Goal: Check status: Check status

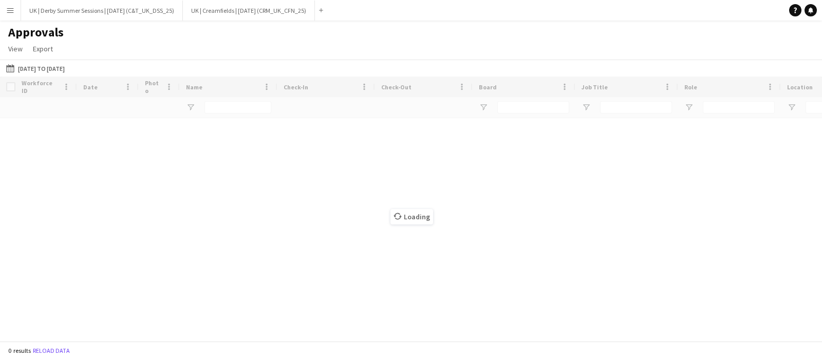
click at [7, 8] on app-icon "Menu" at bounding box center [10, 10] width 8 height 8
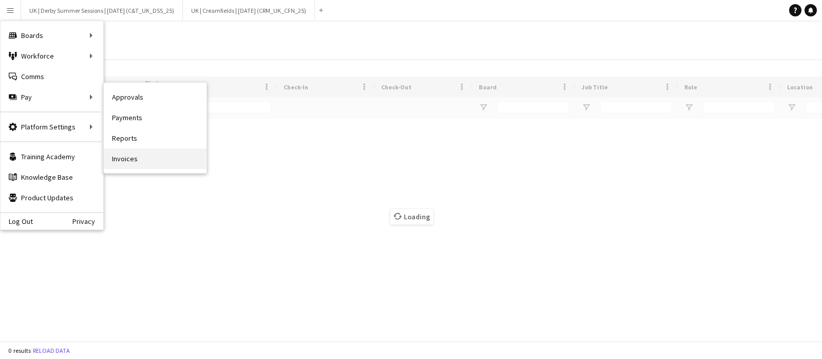
click at [122, 153] on link "Invoices" at bounding box center [155, 158] width 103 height 21
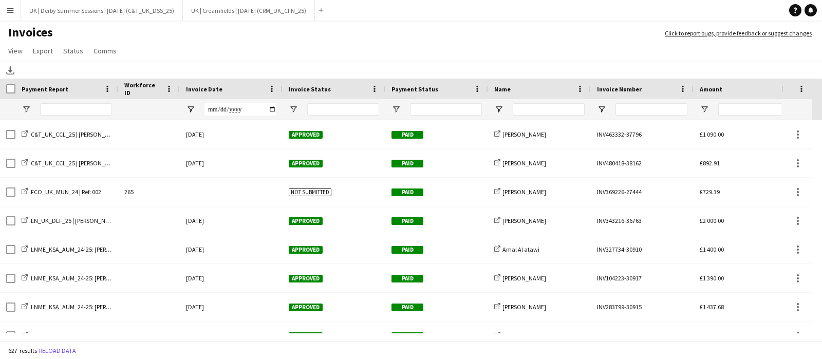
click at [444, 109] on div at bounding box center [446, 109] width 72 height 12
click at [553, 109] on input "Name Filter Input" at bounding box center [549, 109] width 72 height 12
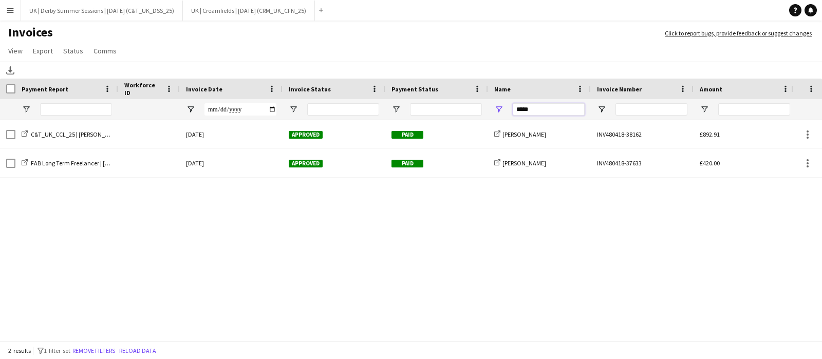
type input "*****"
click at [230, 178] on div "C&T_UK_CCL_25 | [PERSON_NAME] [DATE] Approved Paid share-external-link-1 [PERSO…" at bounding box center [395, 226] width 791 height 213
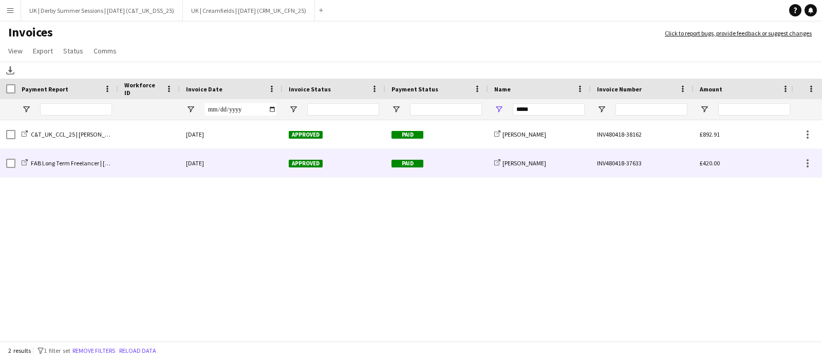
click at [231, 165] on div "[DATE]" at bounding box center [231, 163] width 103 height 28
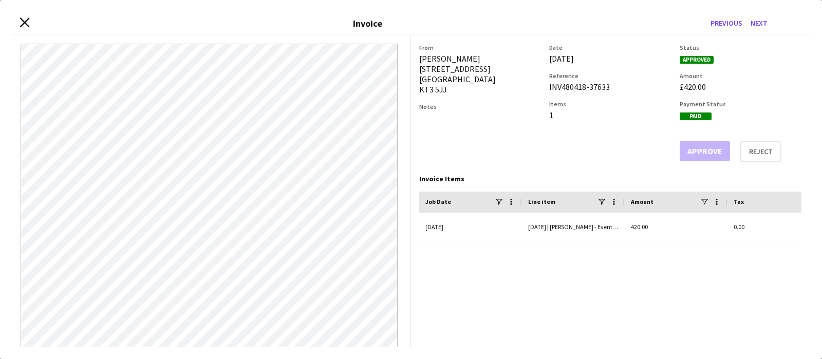
click at [26, 20] on icon at bounding box center [25, 23] width 10 height 10
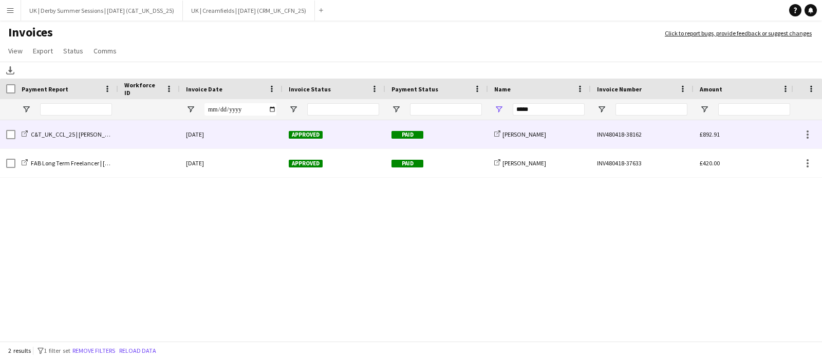
click at [231, 132] on div "[DATE]" at bounding box center [231, 134] width 103 height 28
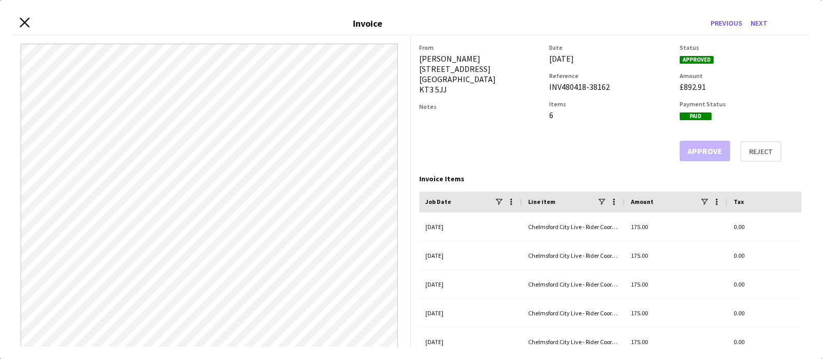
click at [26, 24] on icon at bounding box center [25, 23] width 10 height 10
